Goal: Task Accomplishment & Management: Manage account settings

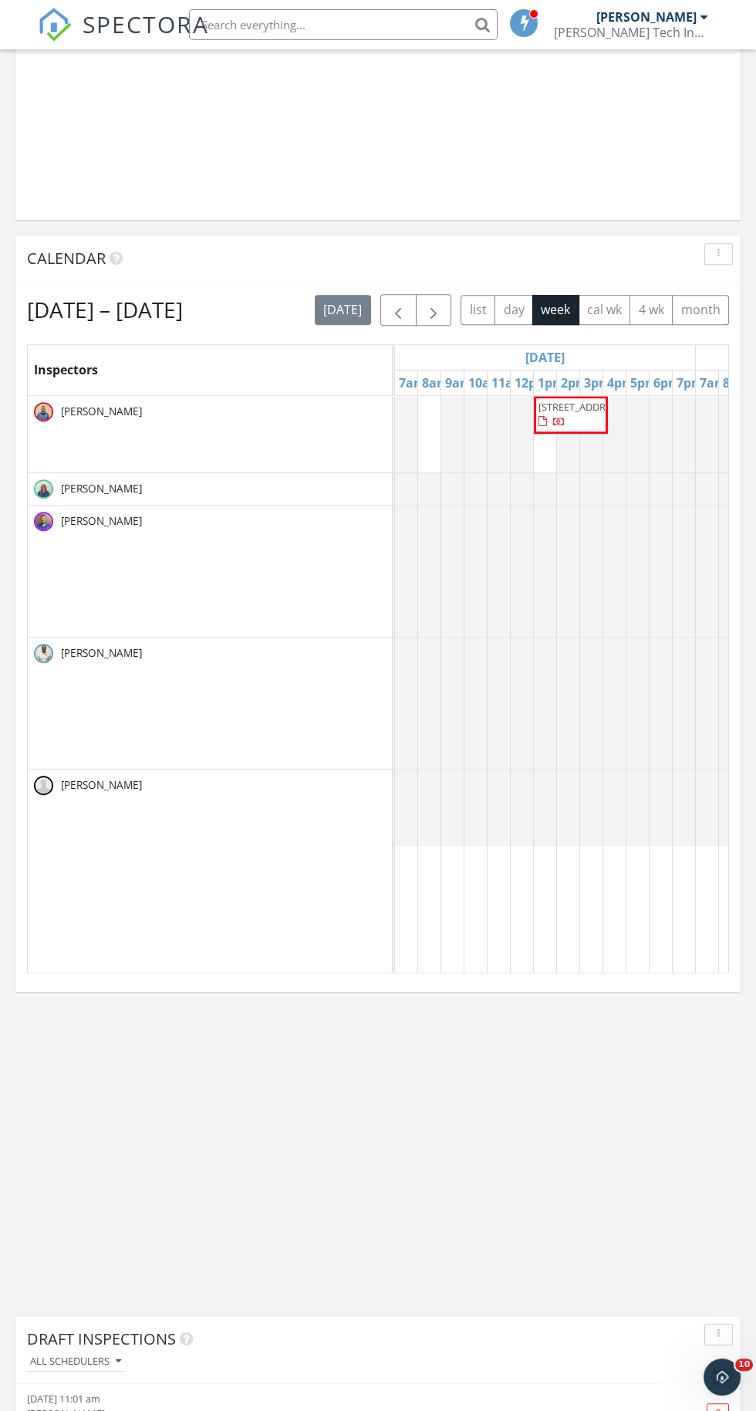
scroll to position [1316, 0]
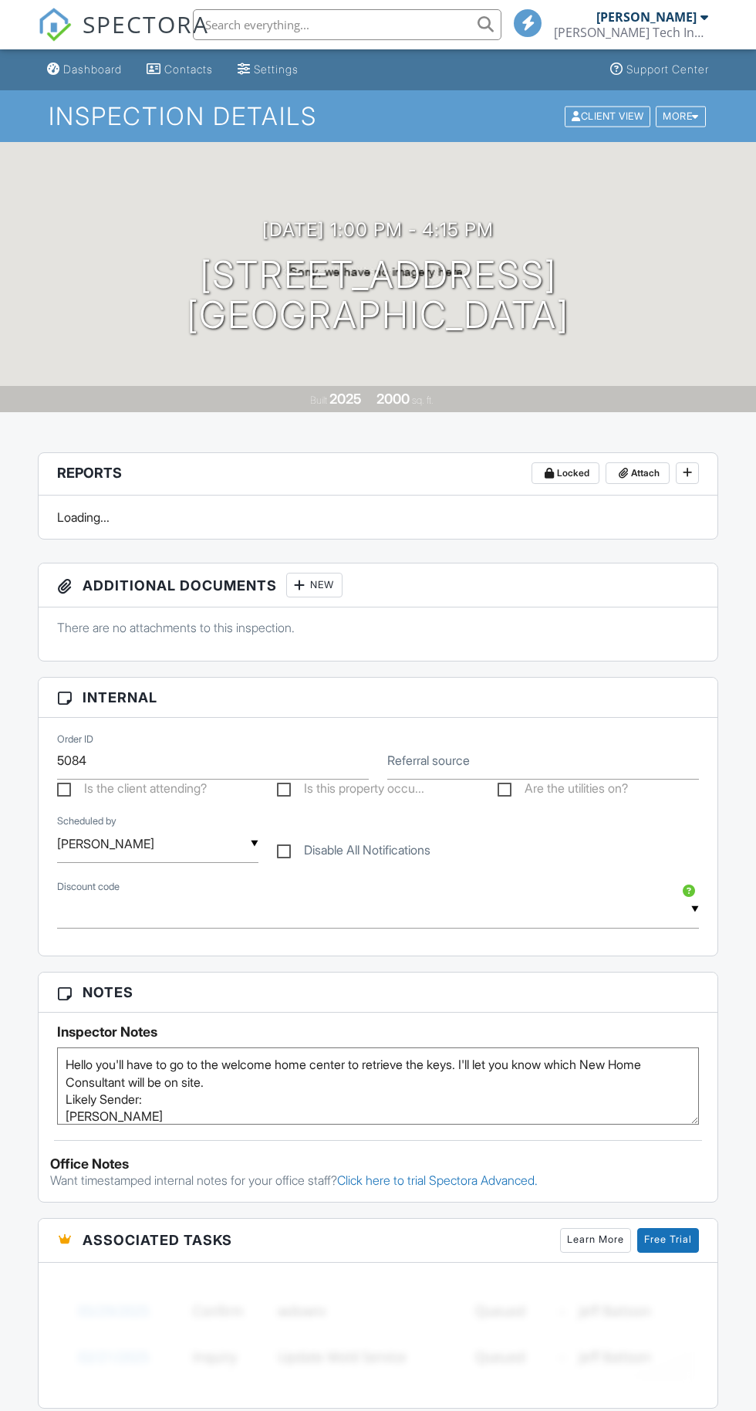
scroll to position [1605, 0]
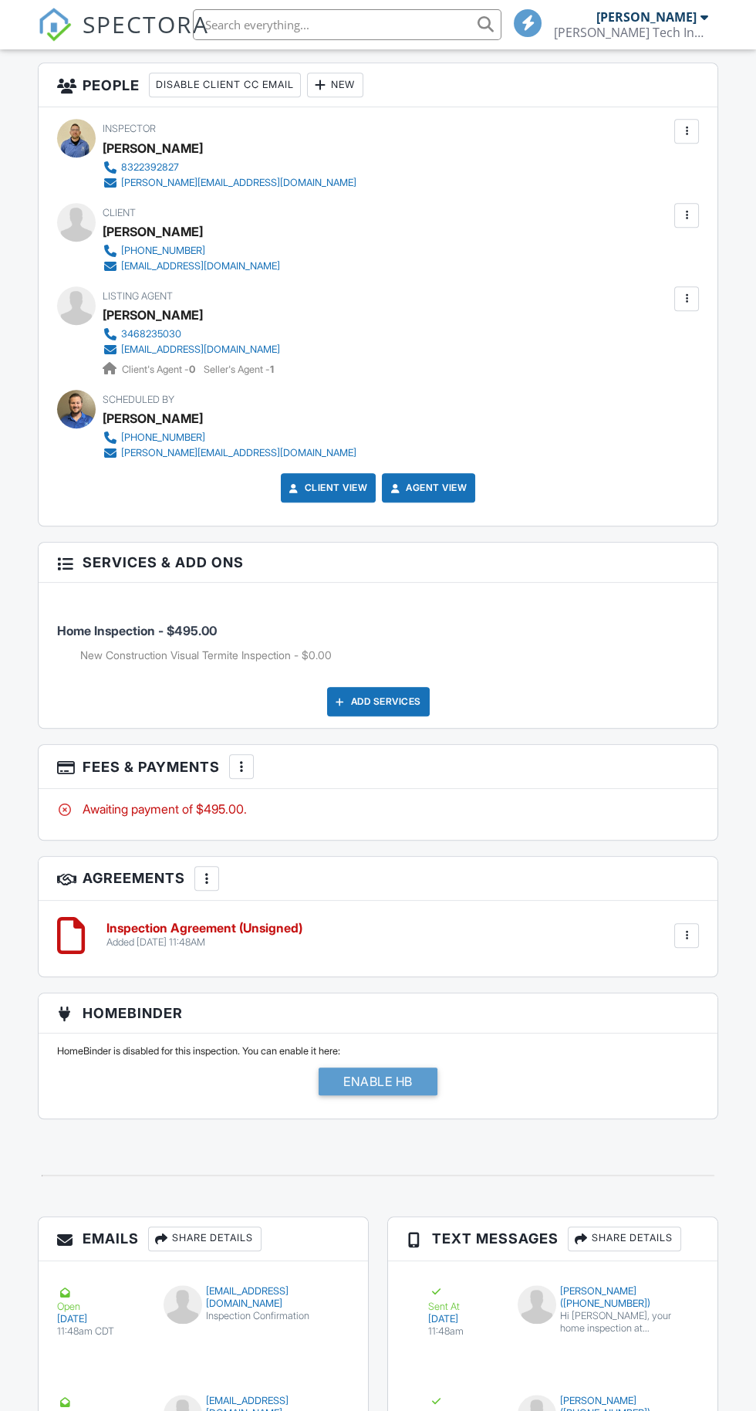
click at [243, 759] on div at bounding box center [241, 766] width 15 height 15
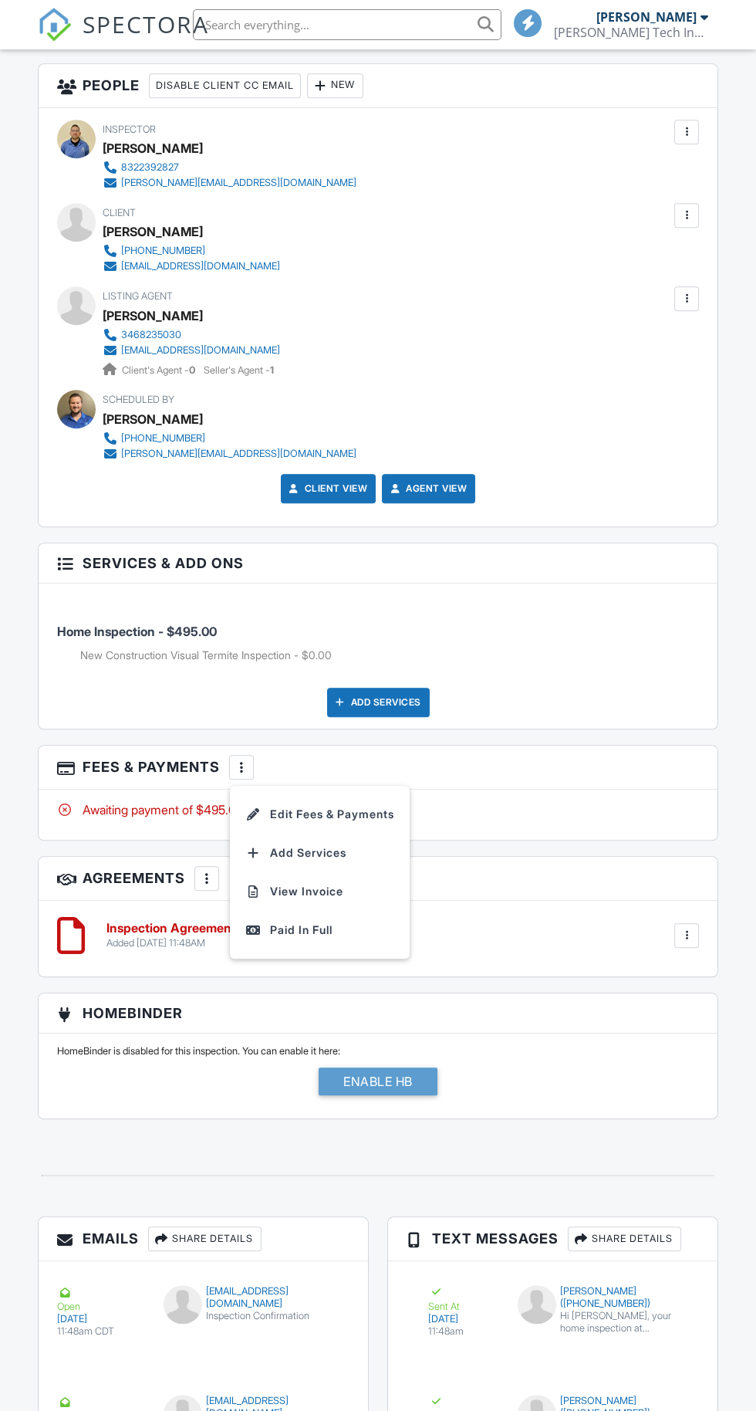
scroll to position [0, 0]
click at [367, 810] on li "Edit Fees & Payments" at bounding box center [319, 814] width 161 height 39
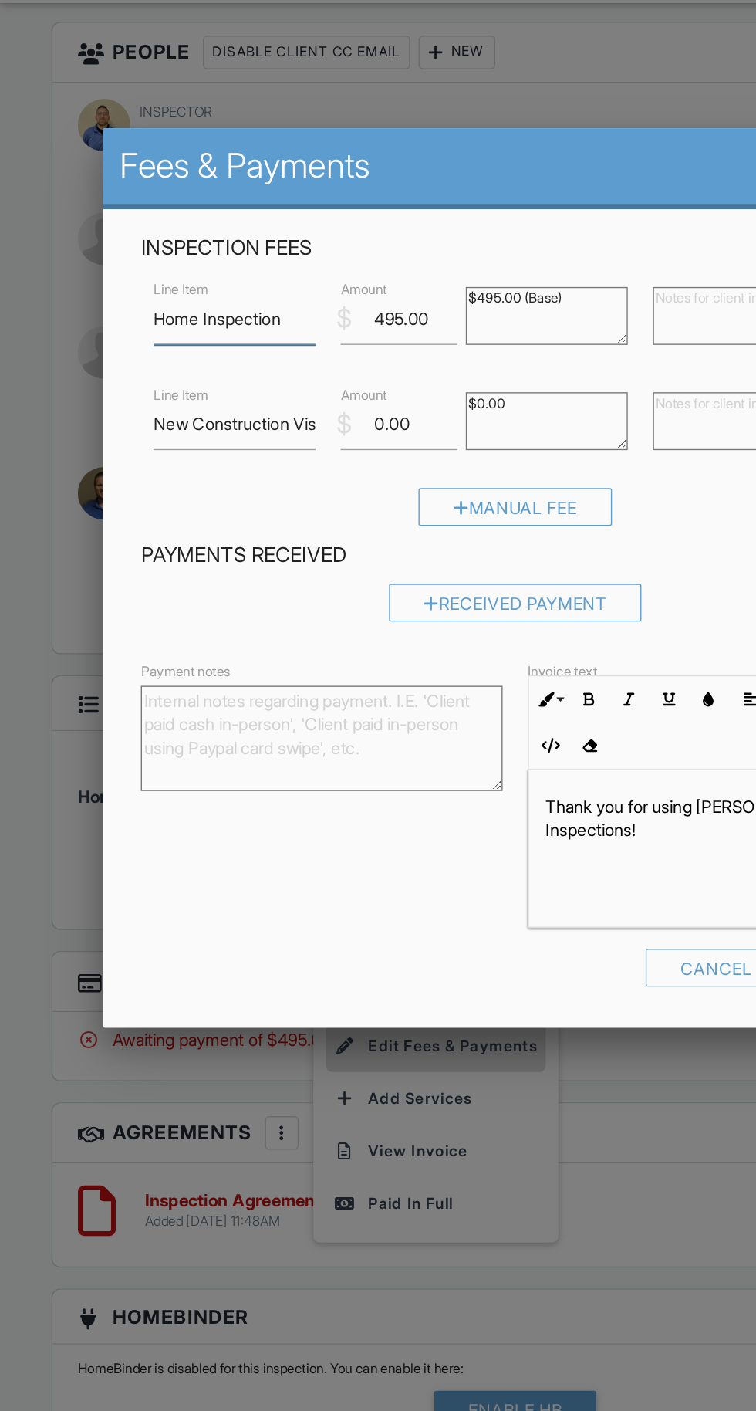
scroll to position [1728, 0]
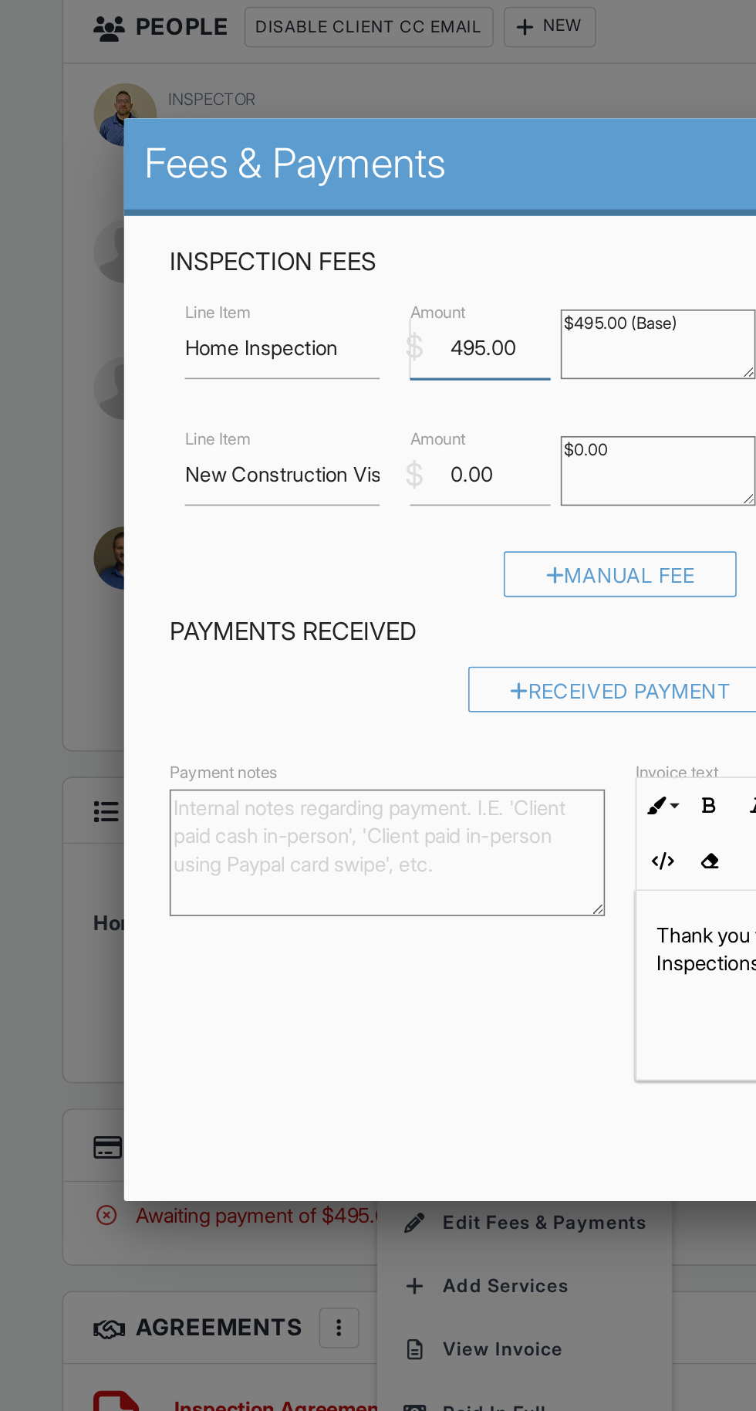
click at [287, 286] on input "495.00" at bounding box center [293, 281] width 86 height 38
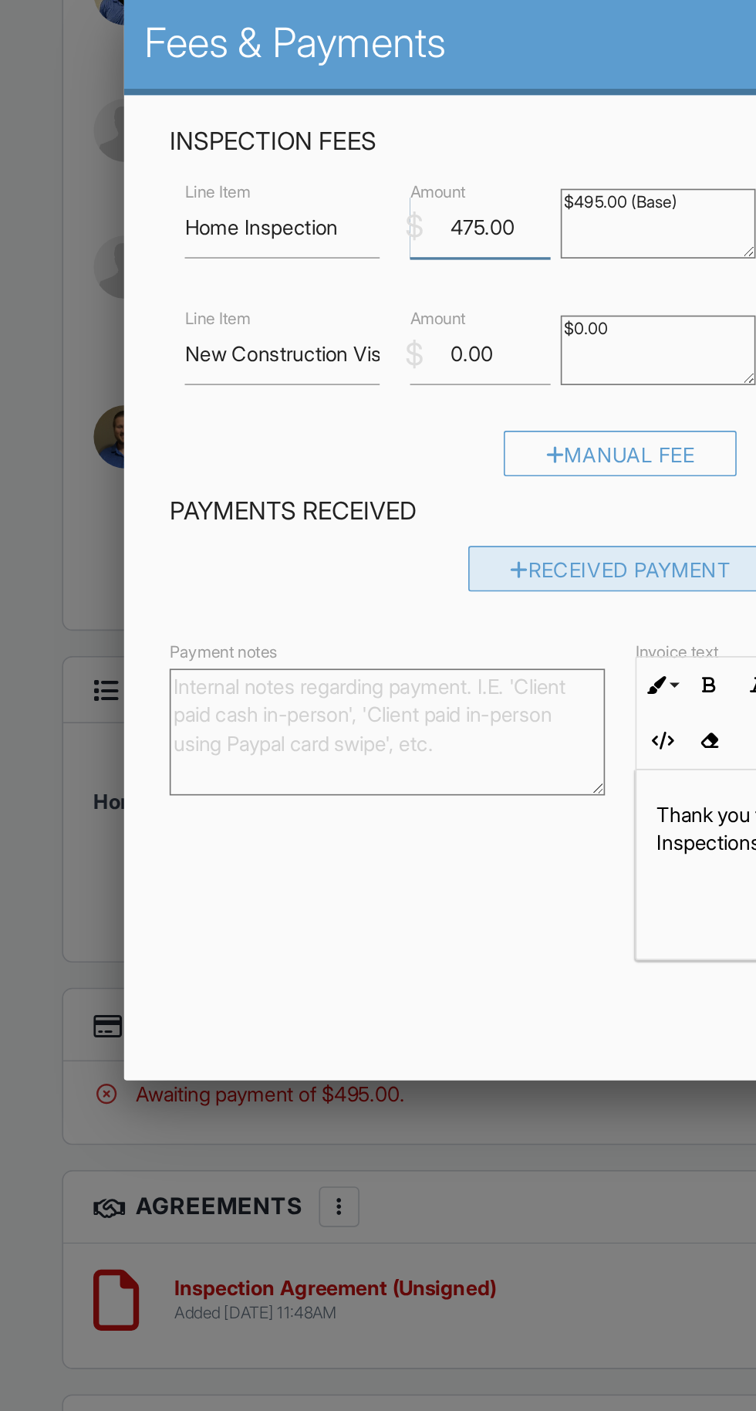
type input "475.00"
click at [368, 485] on div "Received Payment" at bounding box center [379, 489] width 186 height 28
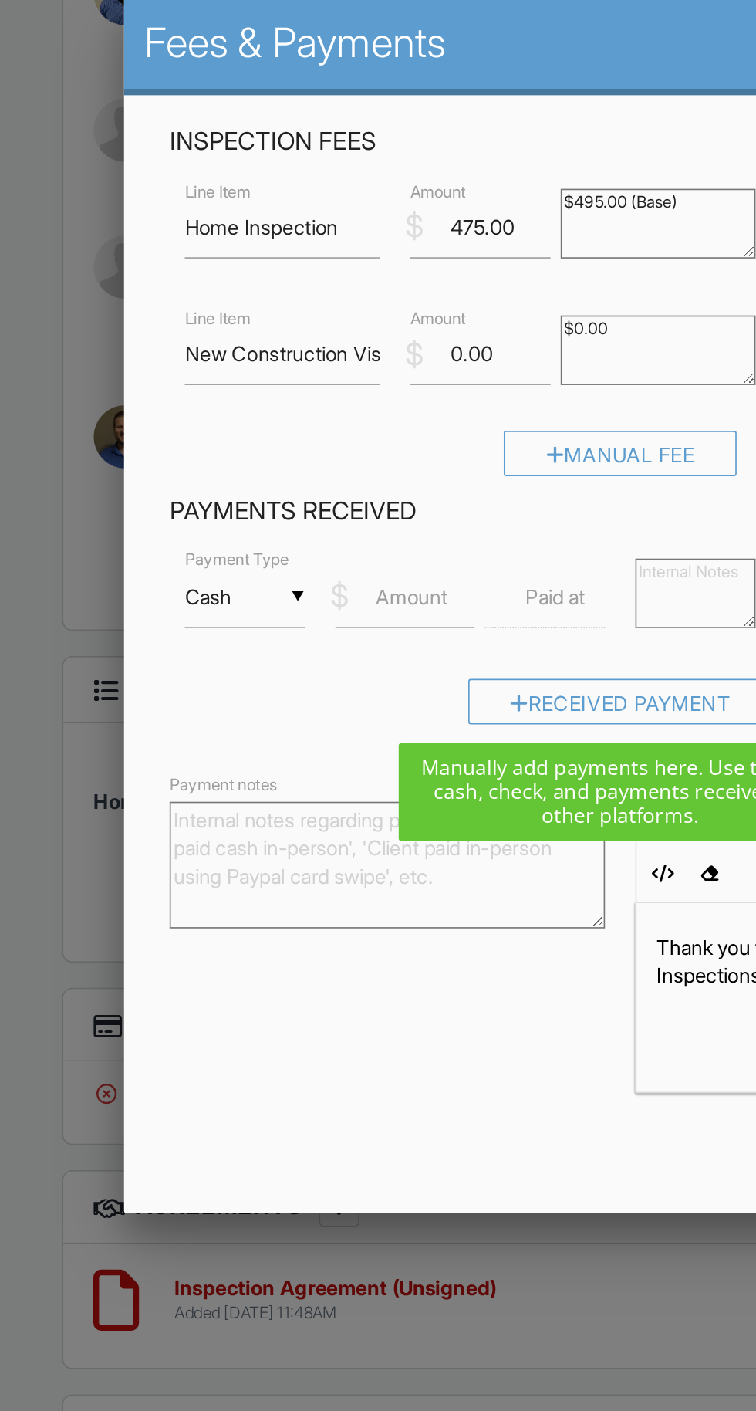
click at [253, 509] on label "Amount" at bounding box center [251, 506] width 44 height 17
click at [253, 509] on input "Amount" at bounding box center [247, 507] width 86 height 38
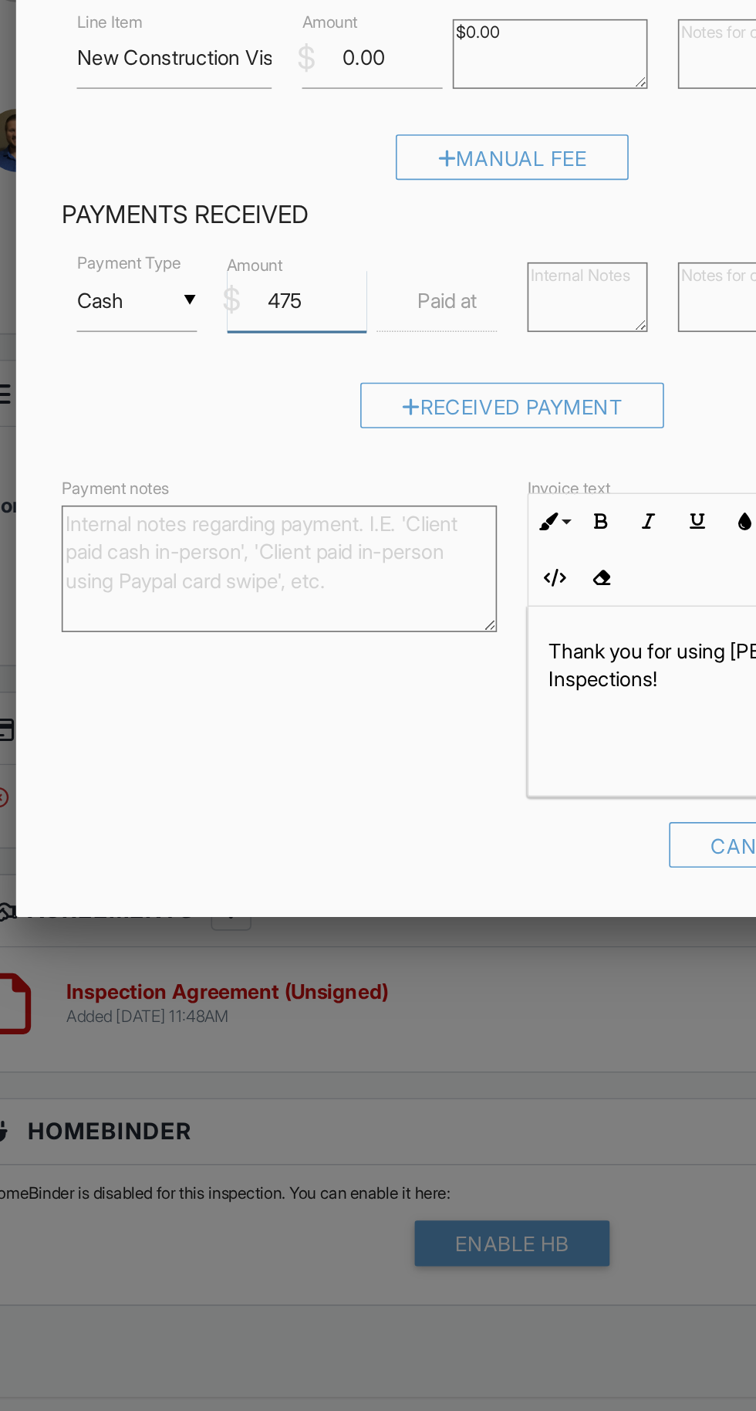
type input "475"
click at [268, 671] on textarea "Payment notes" at bounding box center [235, 669] width 265 height 77
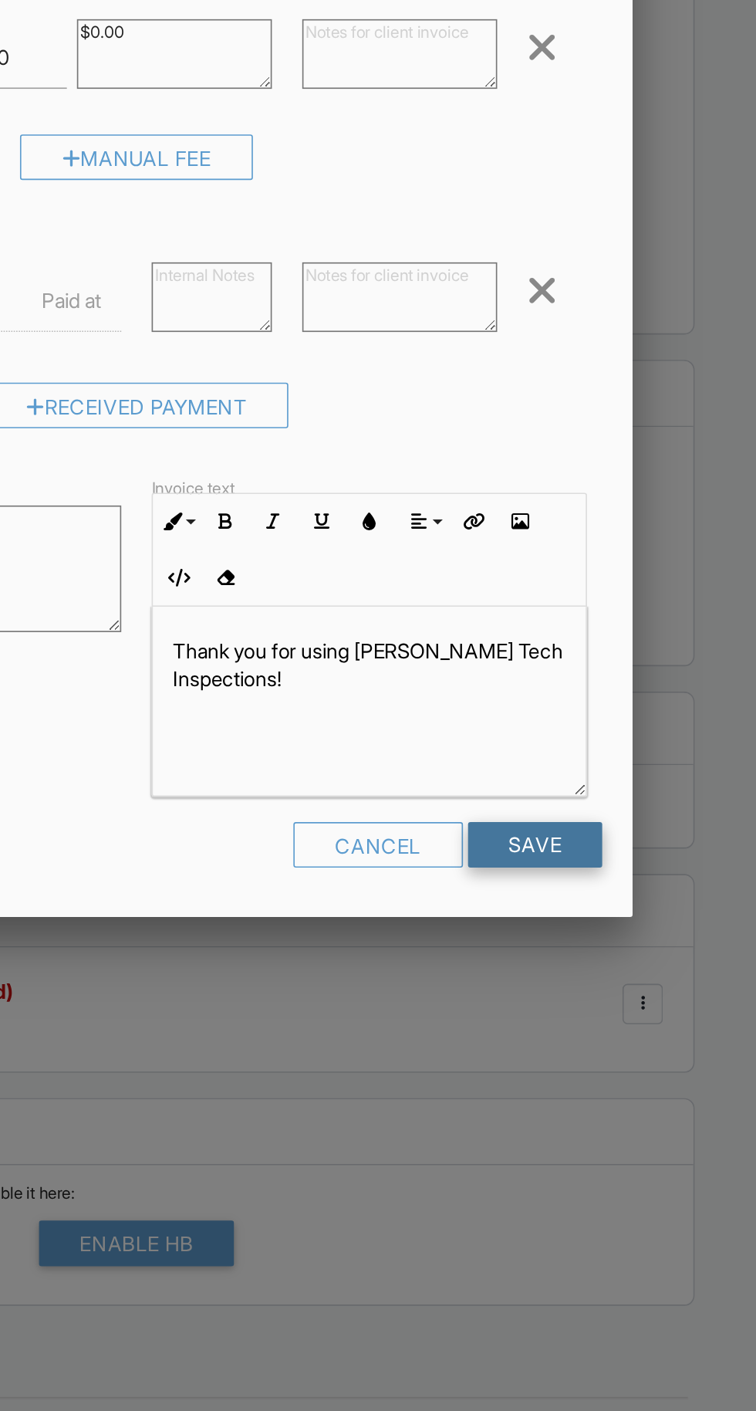
type textarea "$20 Cash Discount Applied"
click at [630, 840] on input "Save" at bounding box center [621, 838] width 82 height 28
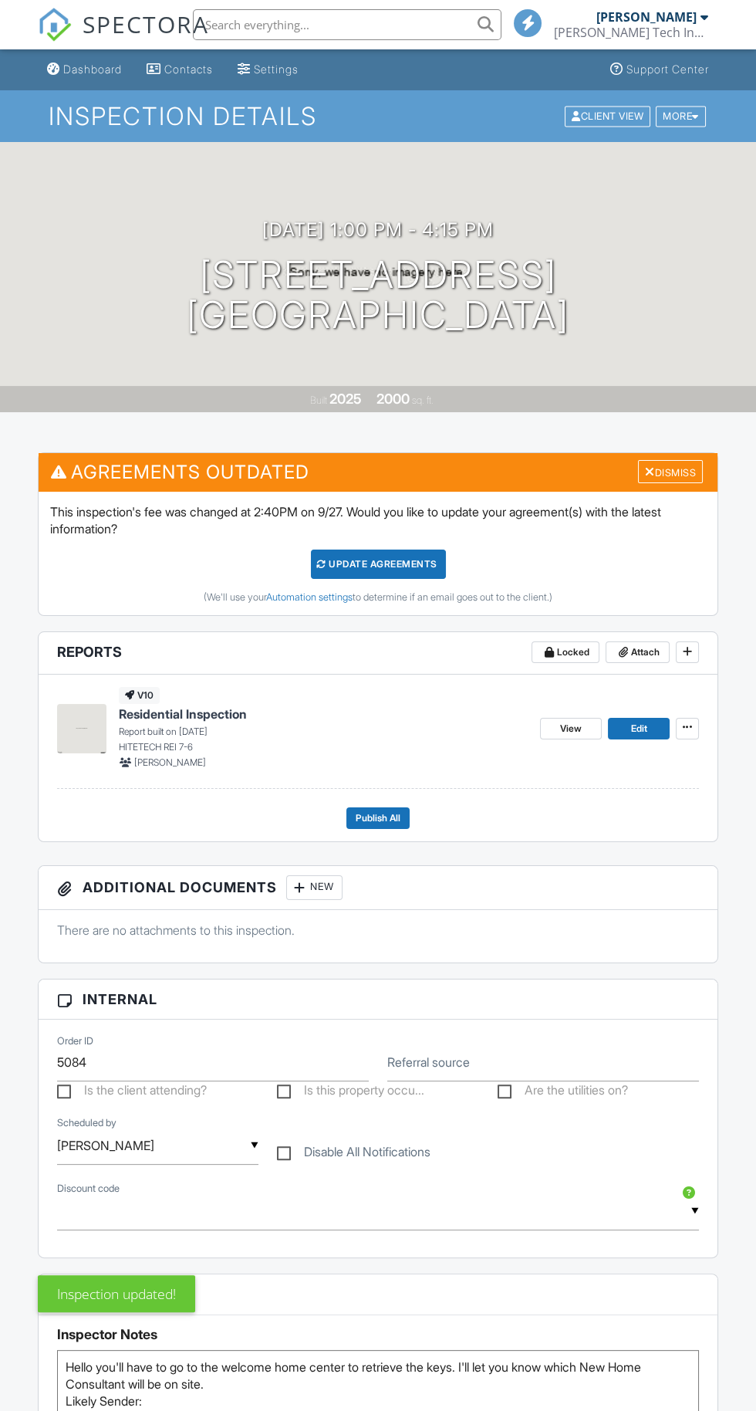
click at [49, 46] on link "SPECTORA" at bounding box center [123, 37] width 171 height 32
